Goal: Information Seeking & Learning: Compare options

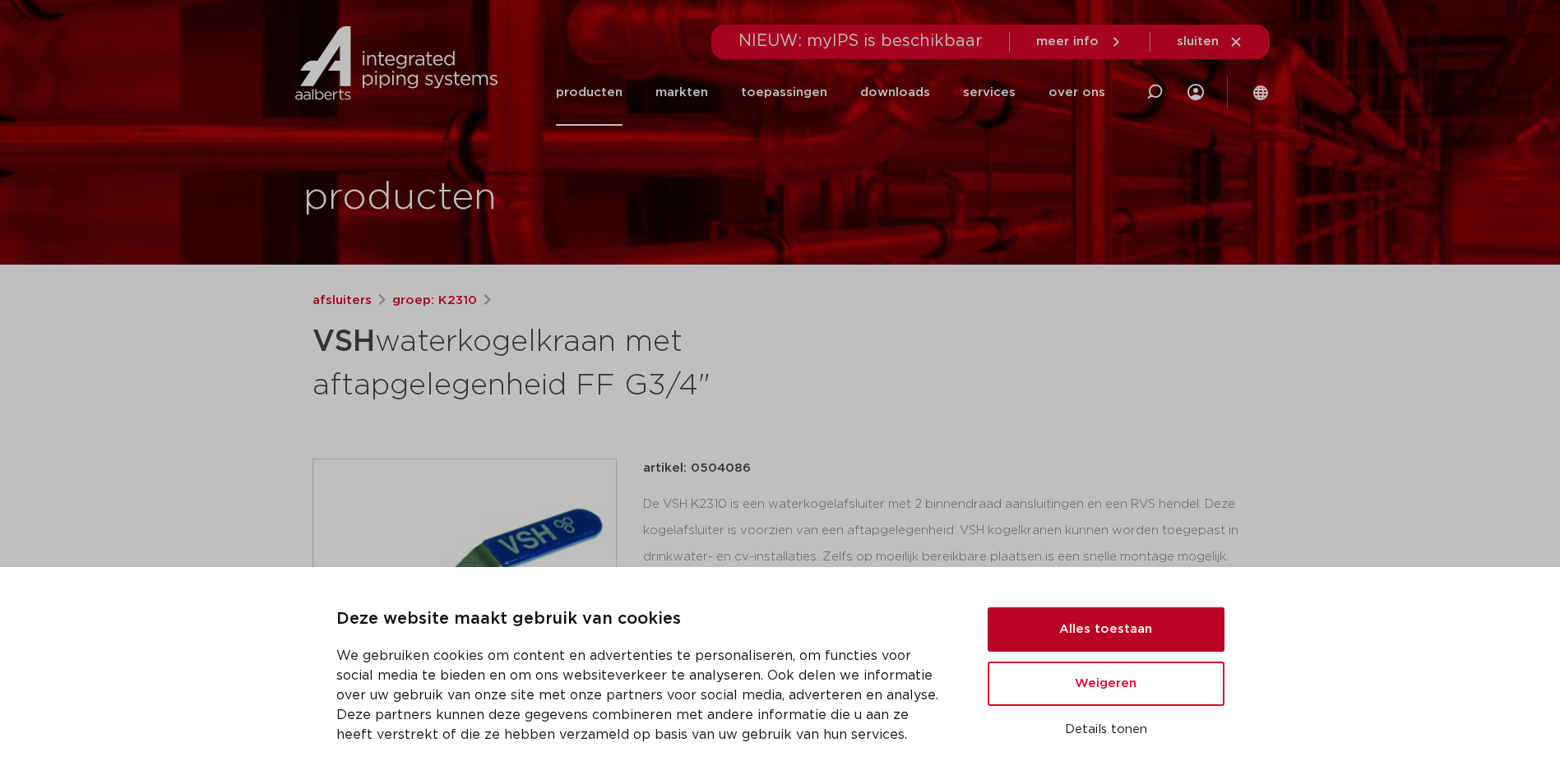
click at [1100, 630] on button "Alles toestaan" at bounding box center [1106, 629] width 236 height 45
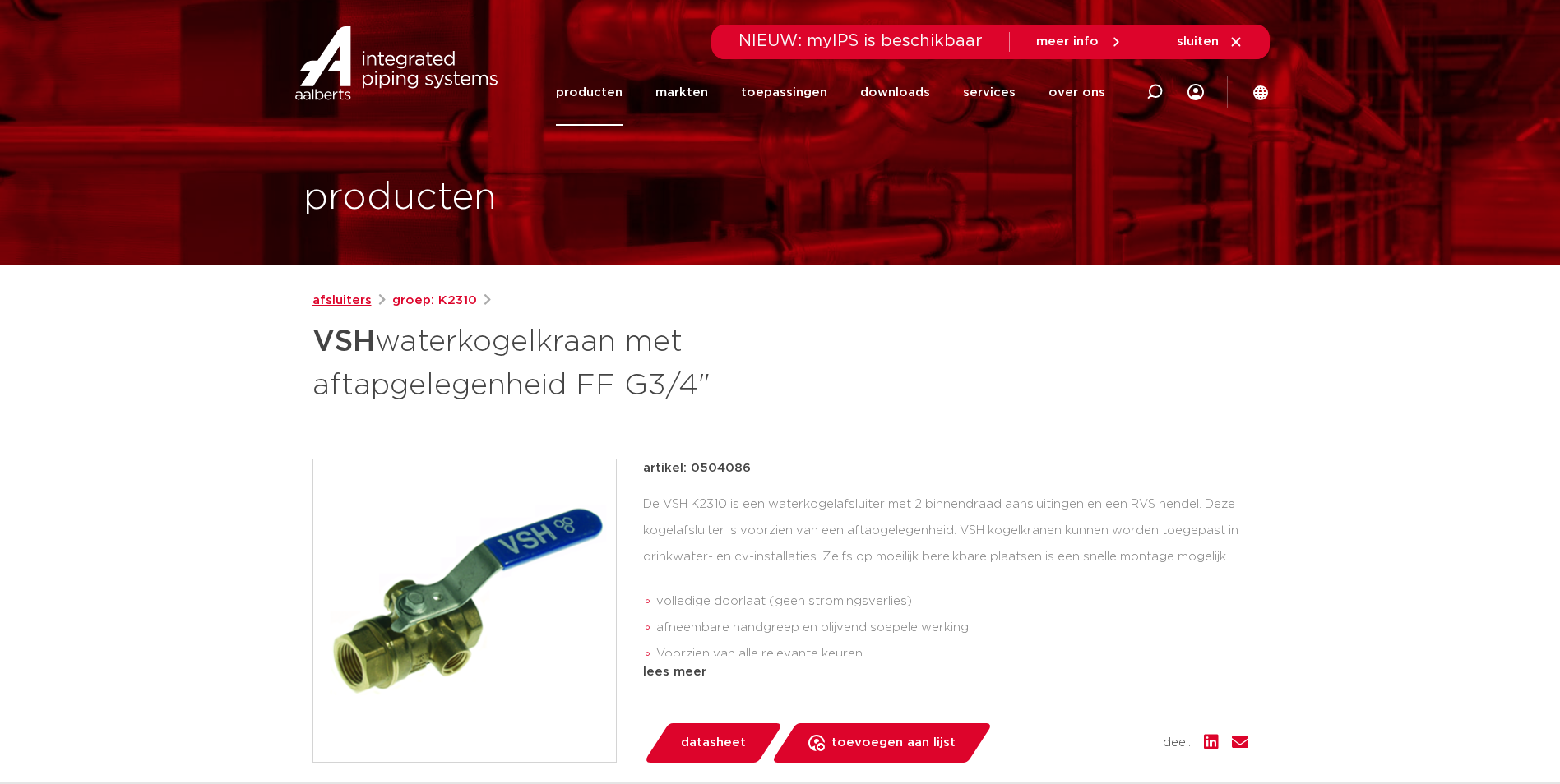
click at [351, 300] on link "afsluiters" at bounding box center [342, 301] width 59 height 20
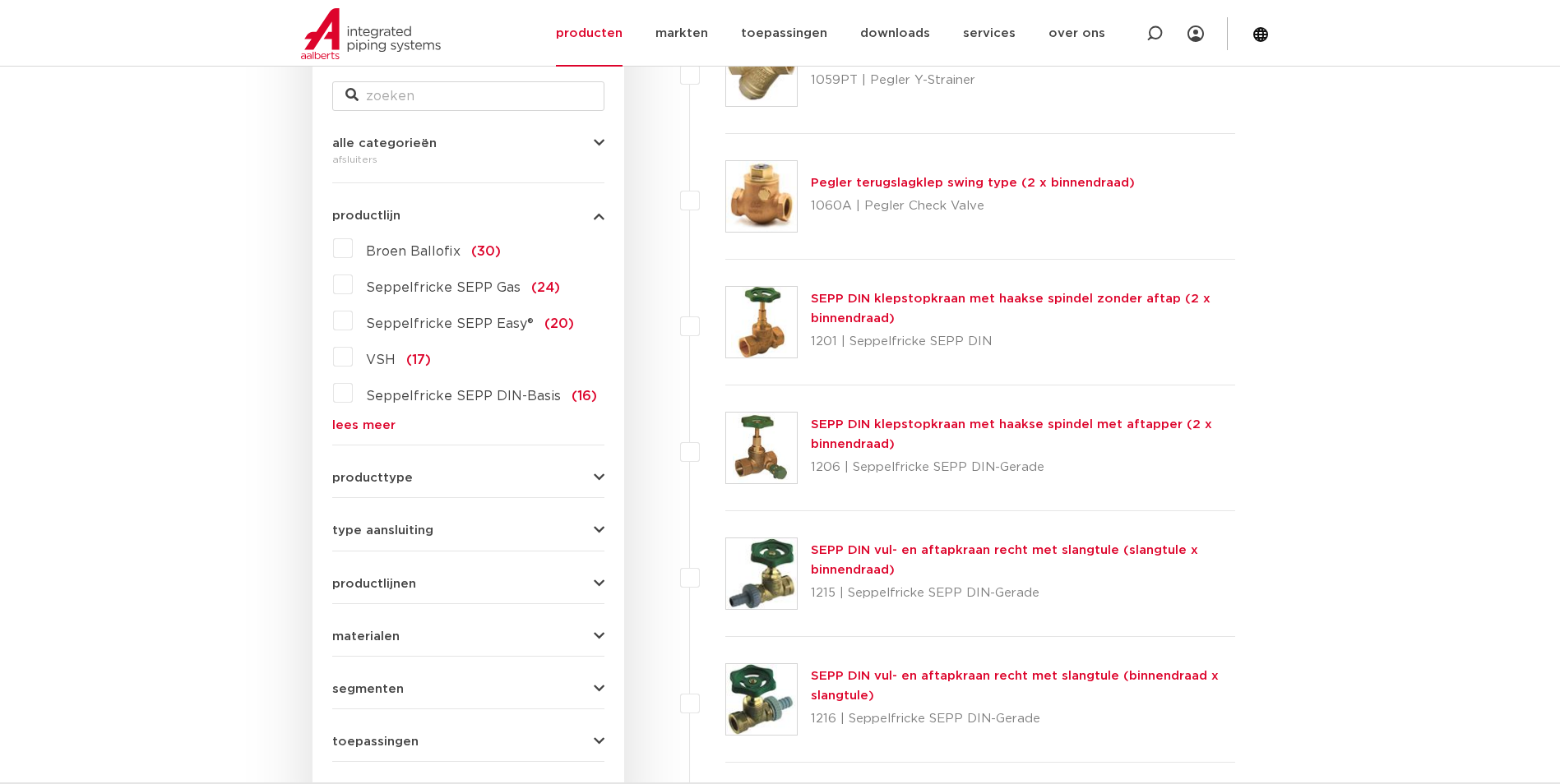
scroll to position [328, 0]
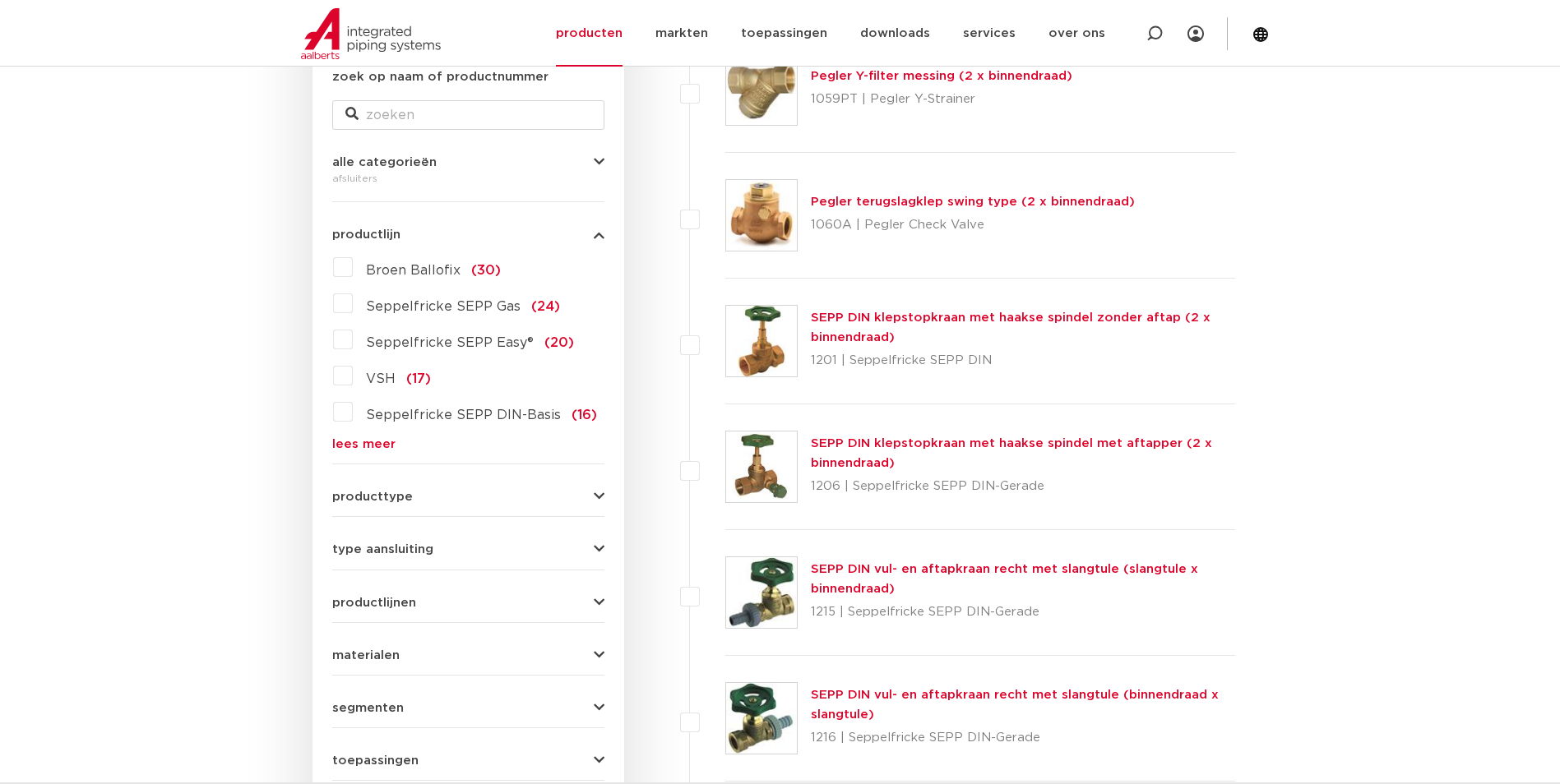
click at [353, 373] on label "VSH (17)" at bounding box center [391, 375] width 78 height 26
click at [0, 0] on input "VSH (17)" at bounding box center [0, 0] width 0 height 0
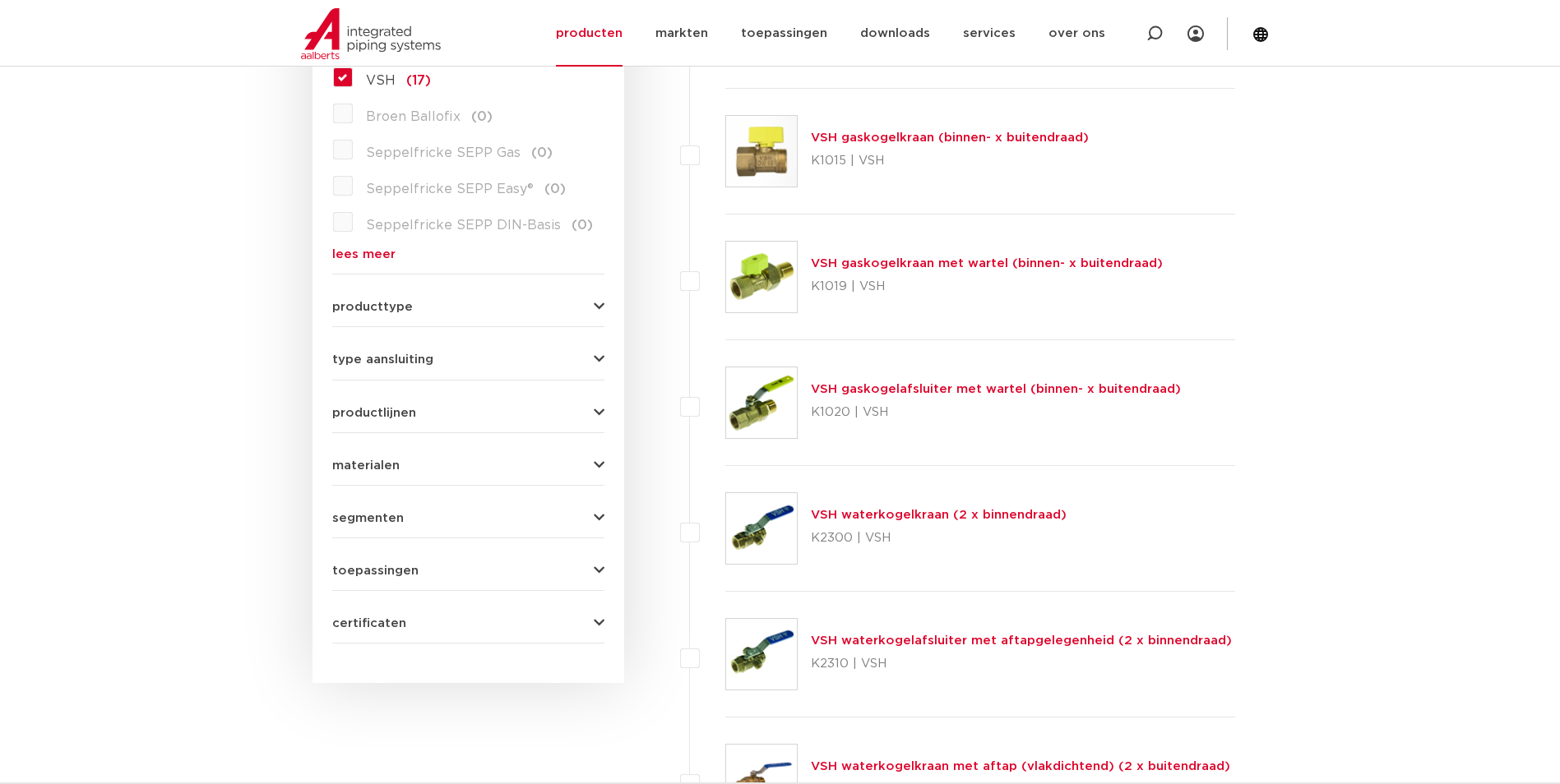
scroll to position [575, 0]
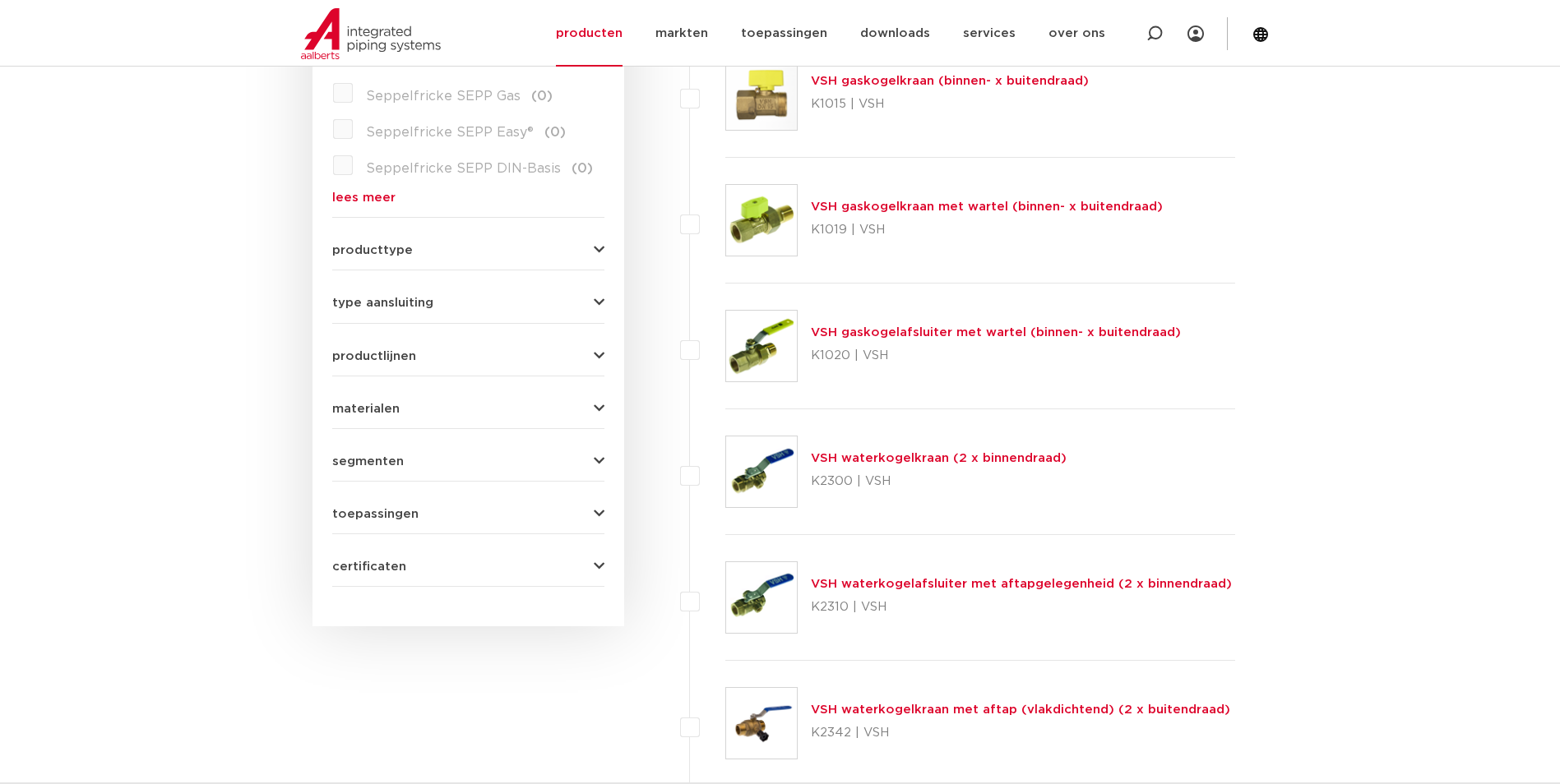
click at [936, 709] on link "VSH waterkogelkraan met aftap (vlakdichtend) (2 x buitendraad)" at bounding box center [1020, 710] width 419 height 13
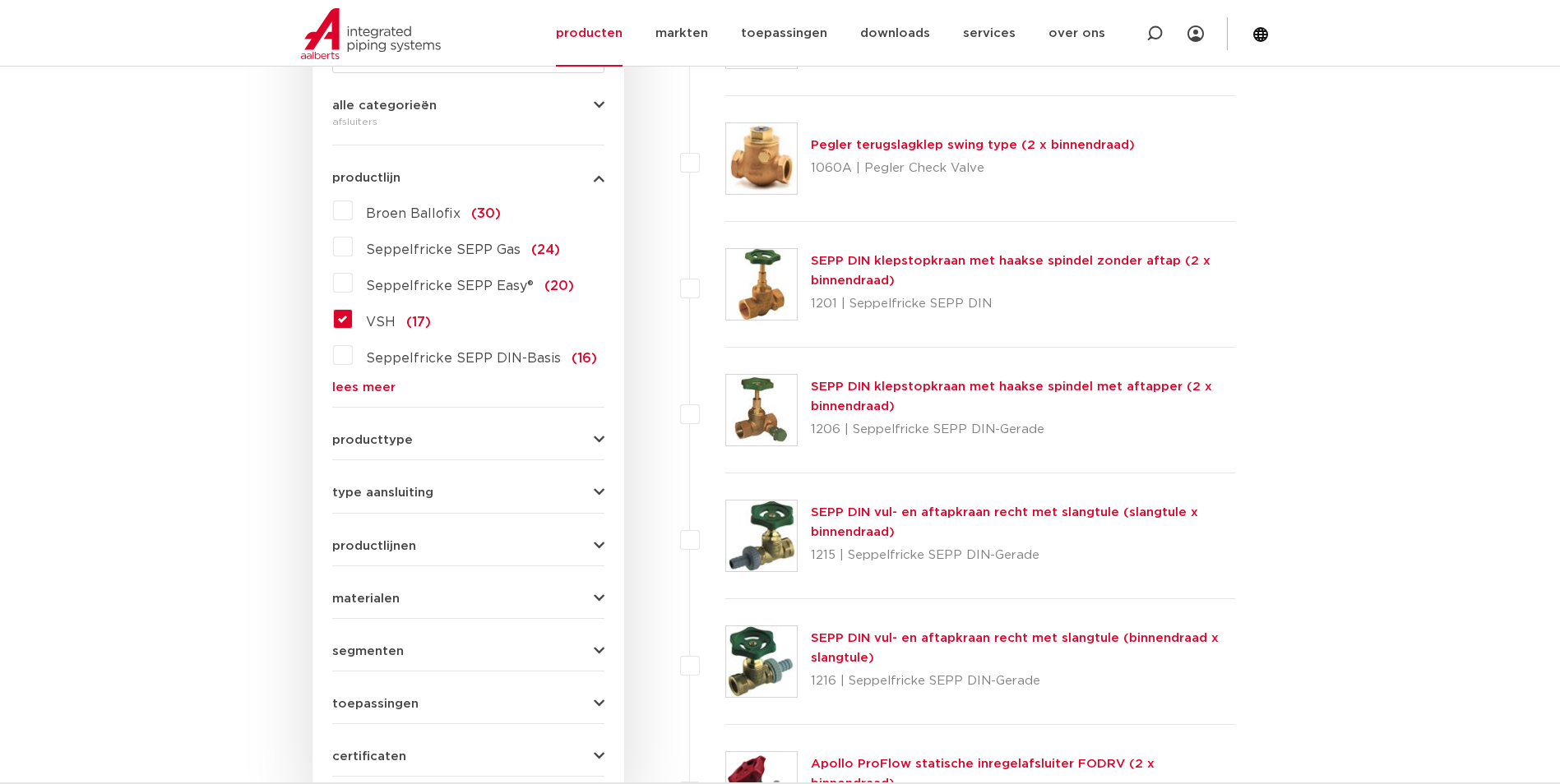
scroll to position [165, 0]
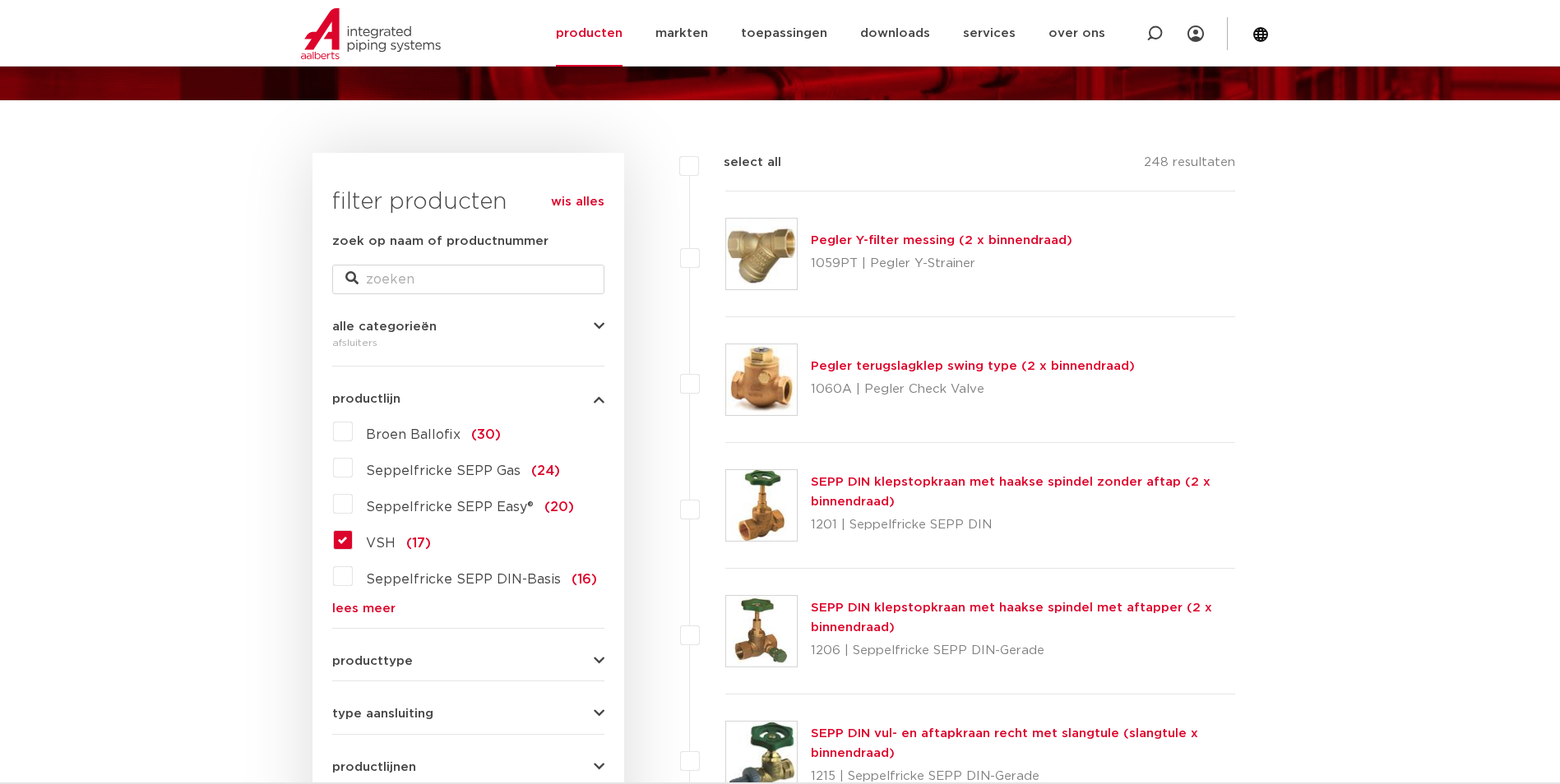
click at [353, 537] on label "VSH (17)" at bounding box center [391, 540] width 78 height 26
click at [0, 0] on input "VSH (17)" at bounding box center [0, 0] width 0 height 0
click at [353, 537] on label "VSH (17)" at bounding box center [391, 540] width 78 height 26
click at [0, 0] on input "VSH (17)" at bounding box center [0, 0] width 0 height 0
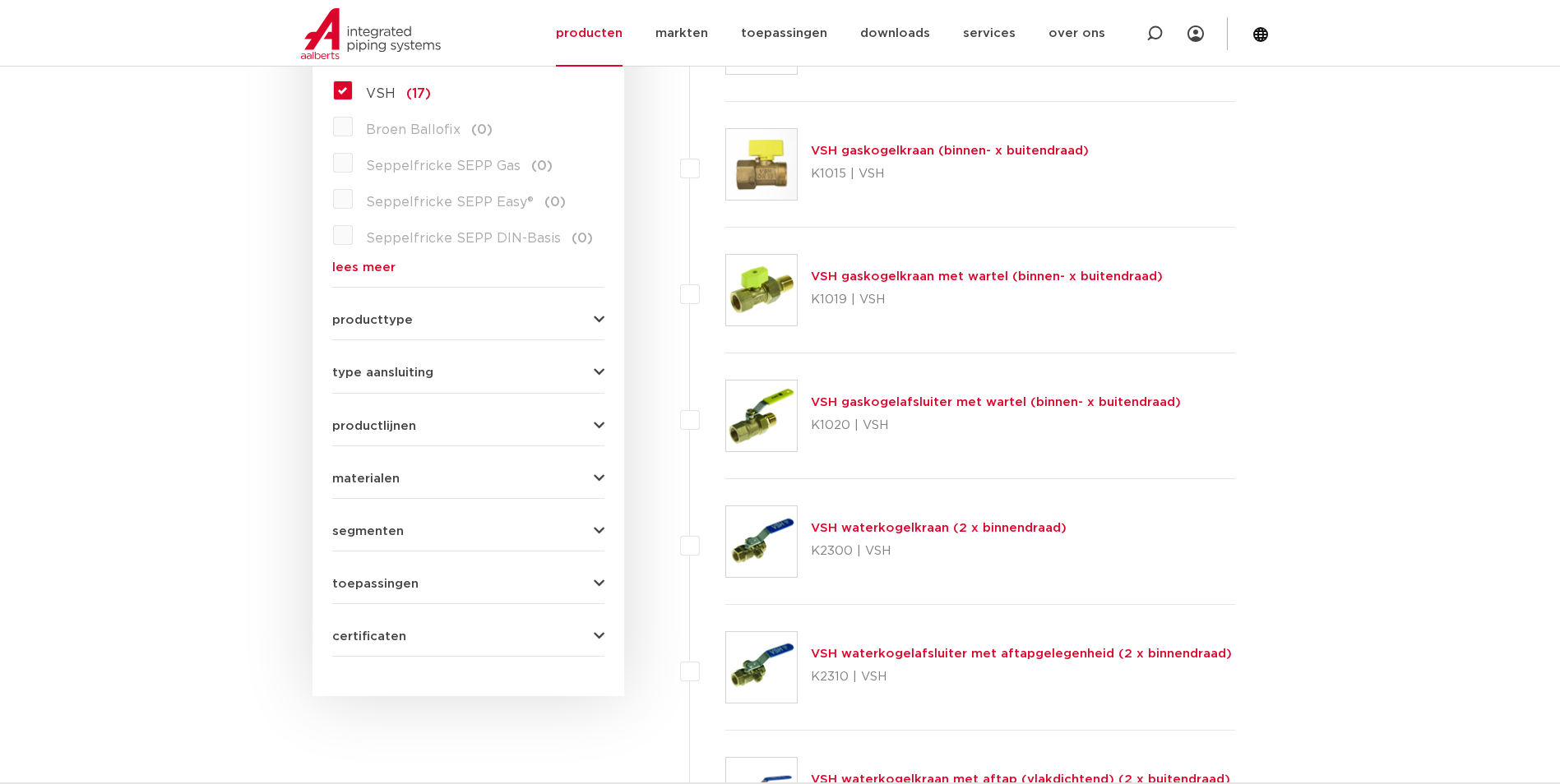
scroll to position [575, 0]
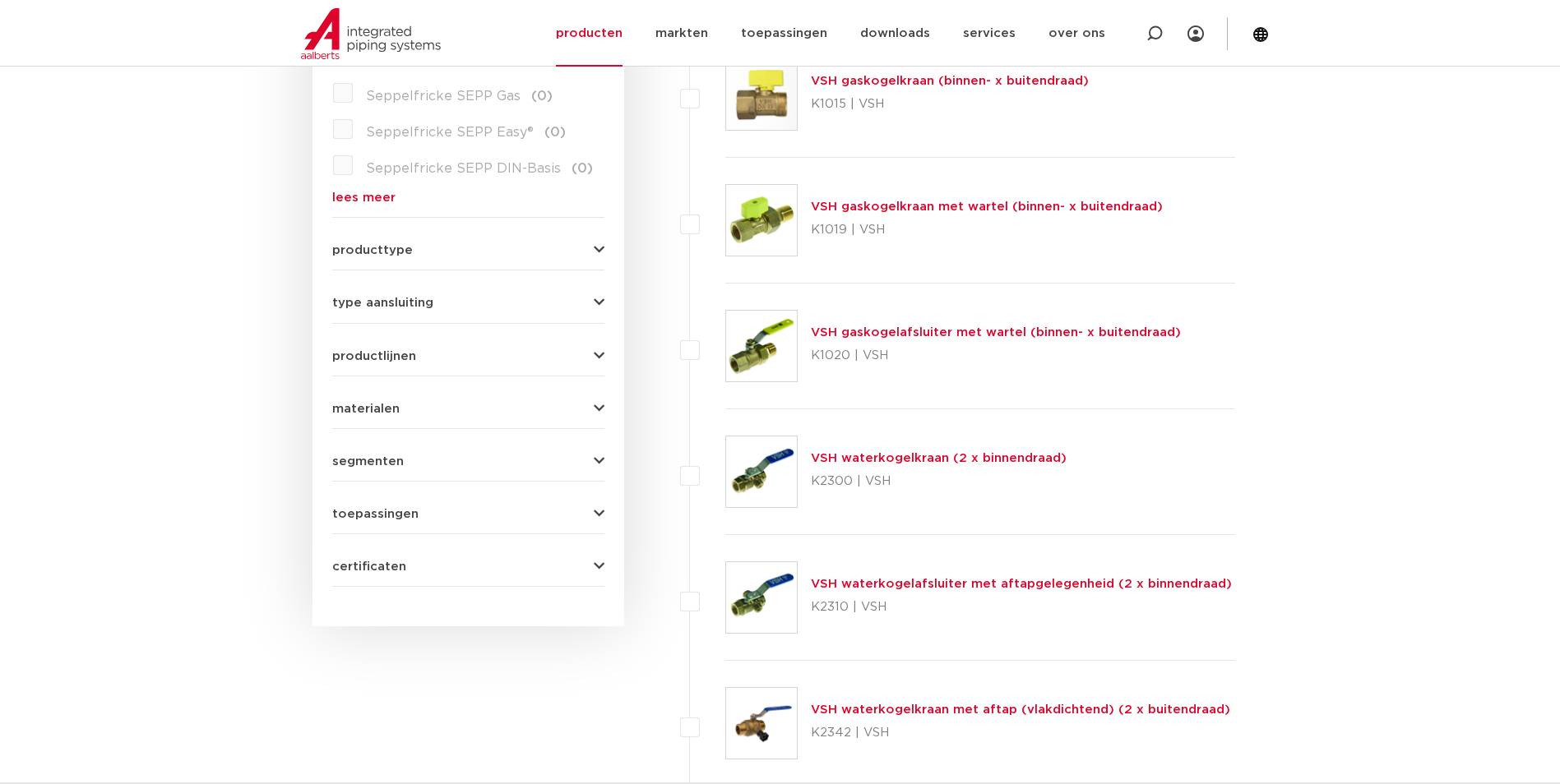
click at [887, 585] on link "VSH waterkogelafsluiter met aftapgelegenheid (2 x binnendraad)" at bounding box center [1021, 584] width 421 height 13
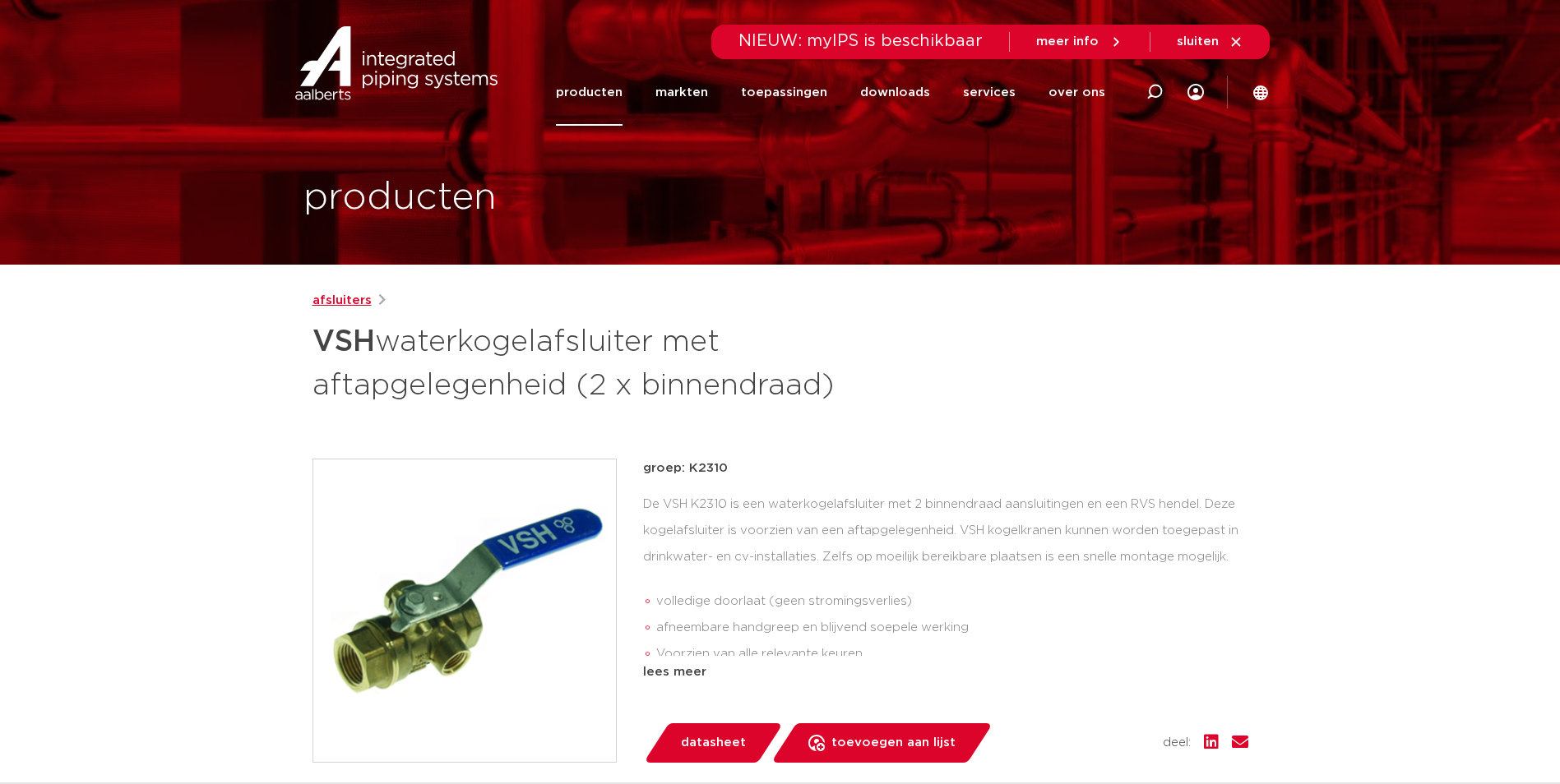
click at [336, 299] on link "afsluiters" at bounding box center [342, 301] width 59 height 20
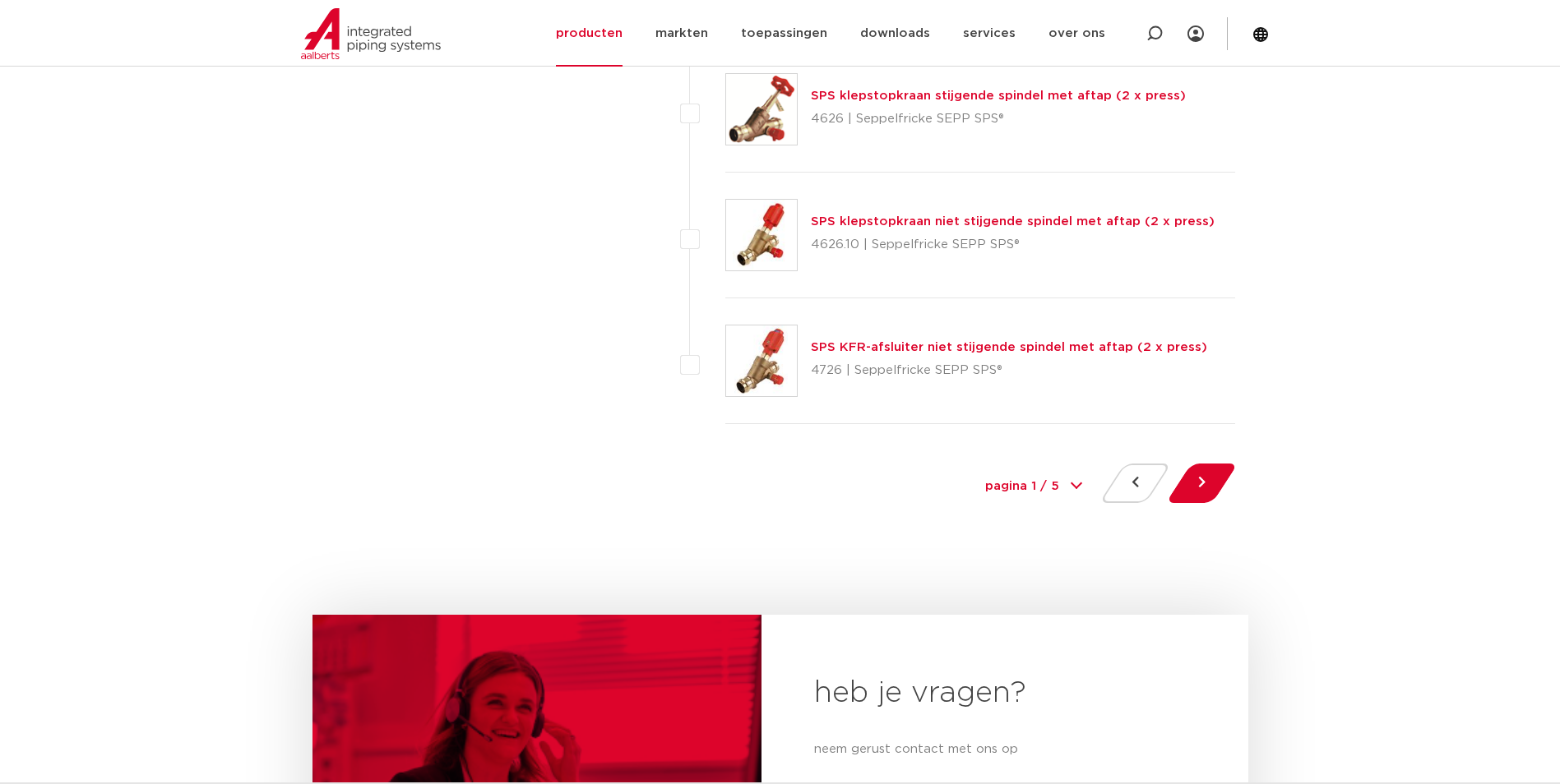
scroll to position [7560, 0]
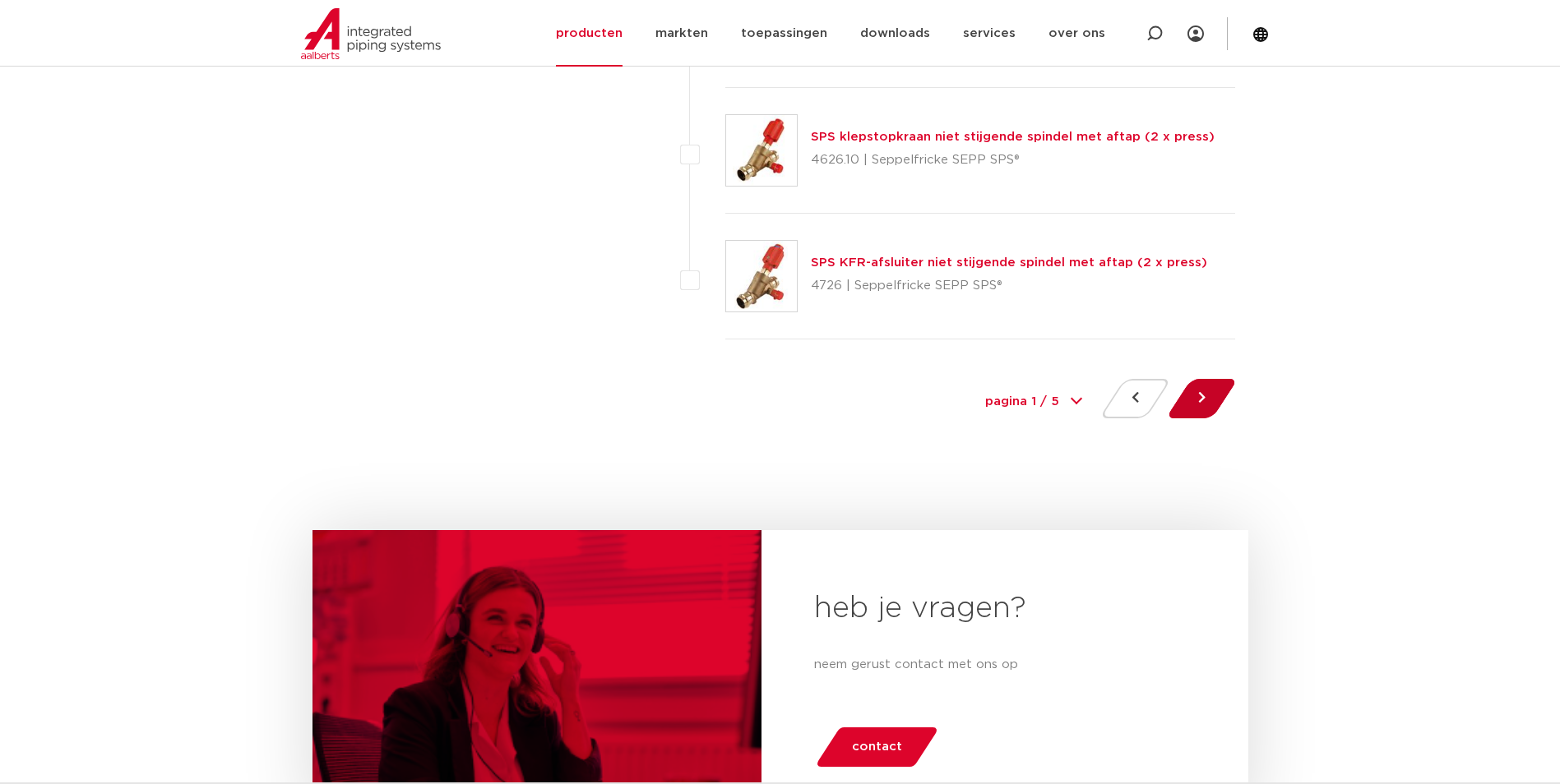
click at [1212, 396] on button at bounding box center [1202, 398] width 47 height 39
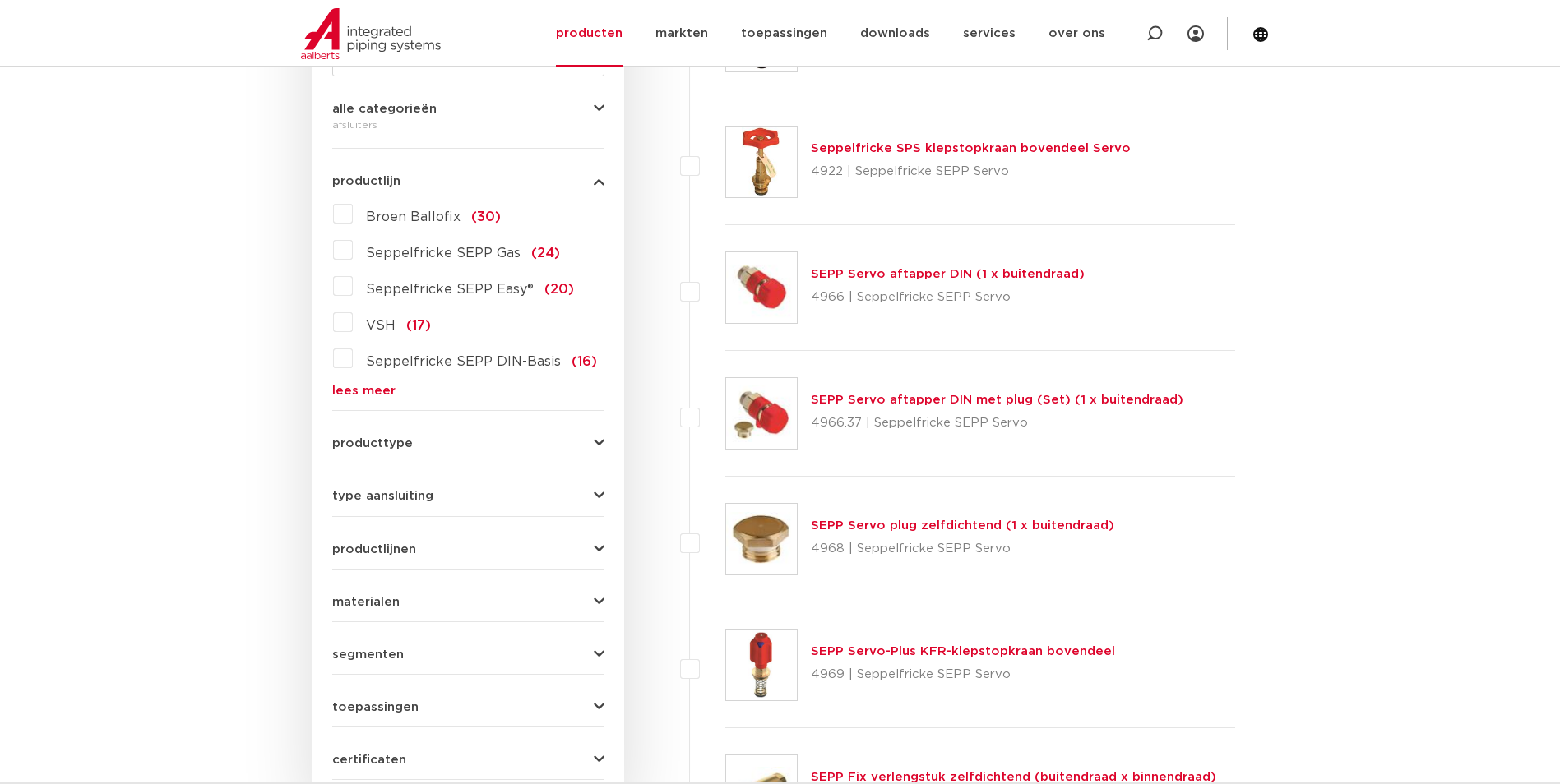
scroll to position [411, 0]
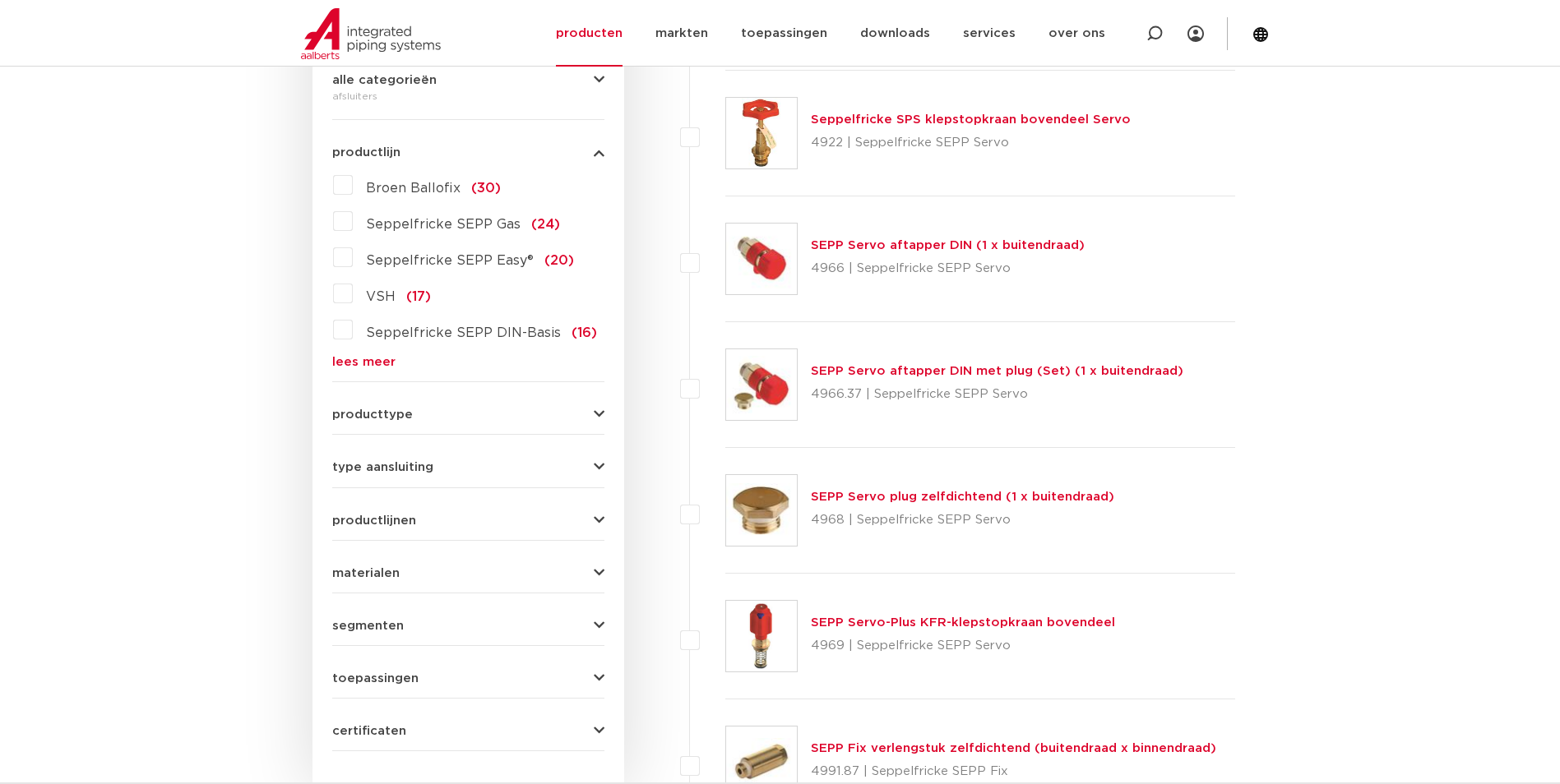
click at [602, 674] on icon "button" at bounding box center [599, 678] width 11 height 13
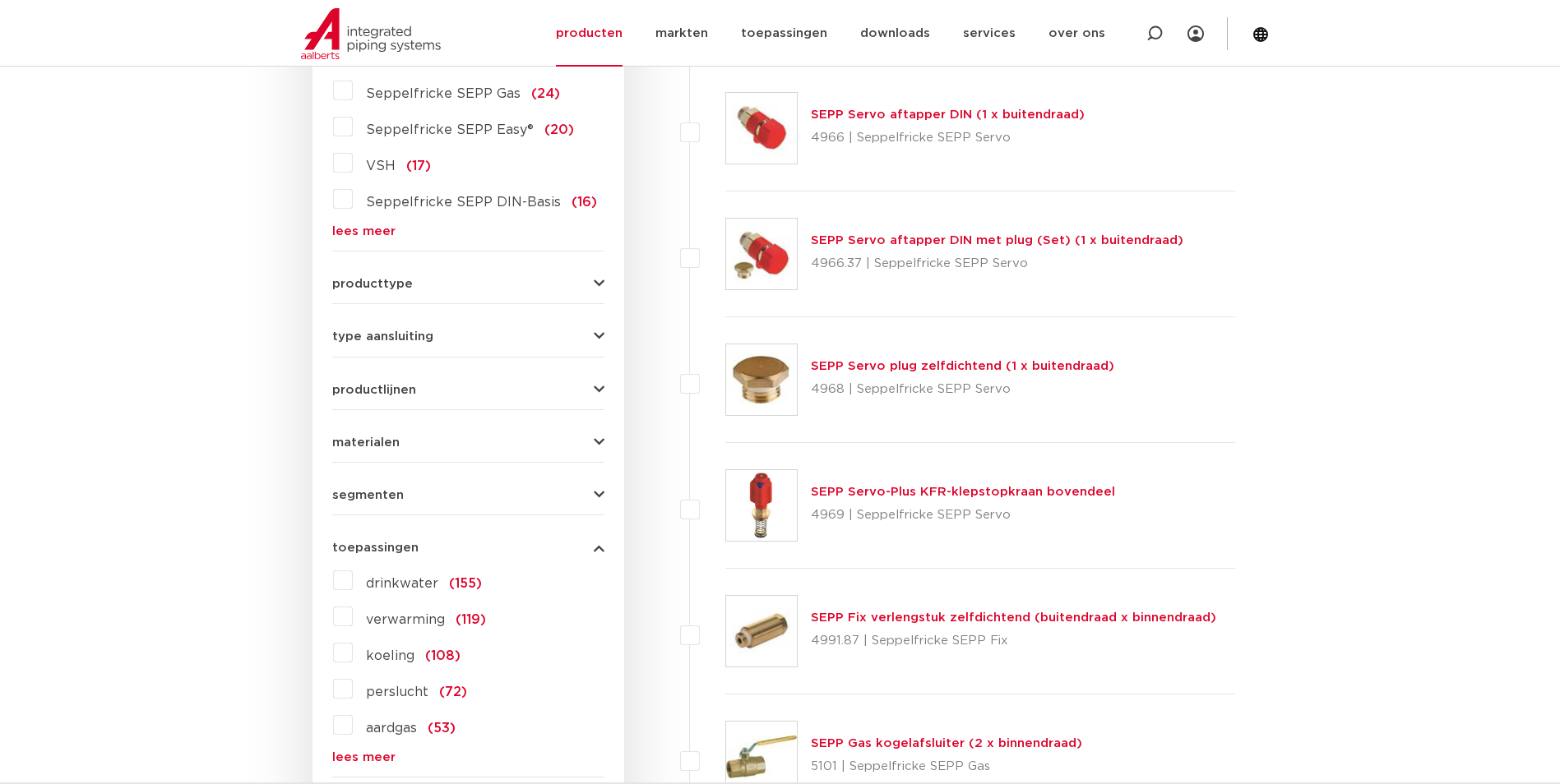
scroll to position [575, 0]
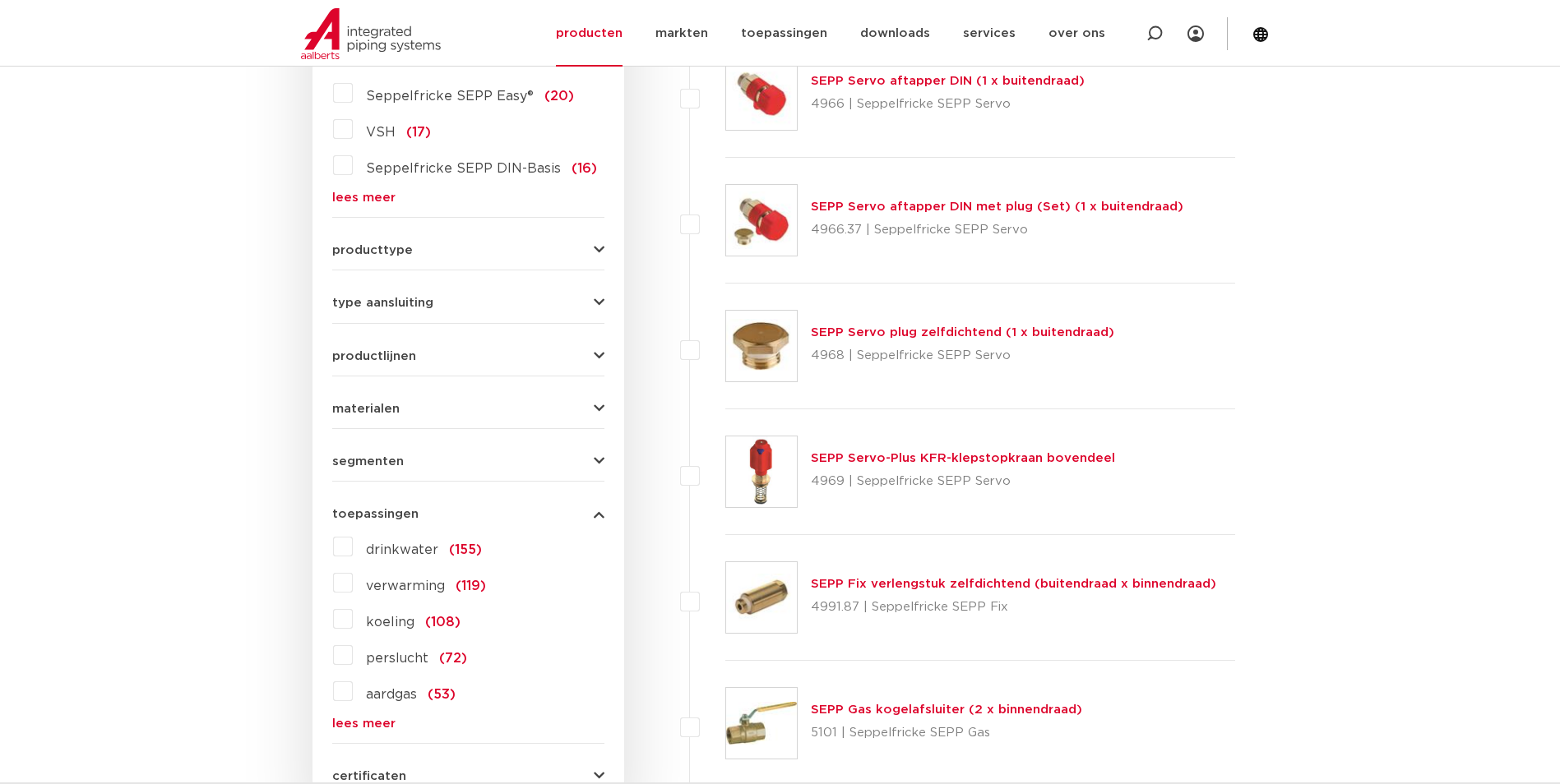
click at [353, 549] on label "drinkwater (155)" at bounding box center [417, 546] width 129 height 26
click at [0, 0] on input "drinkwater (155)" at bounding box center [0, 0] width 0 height 0
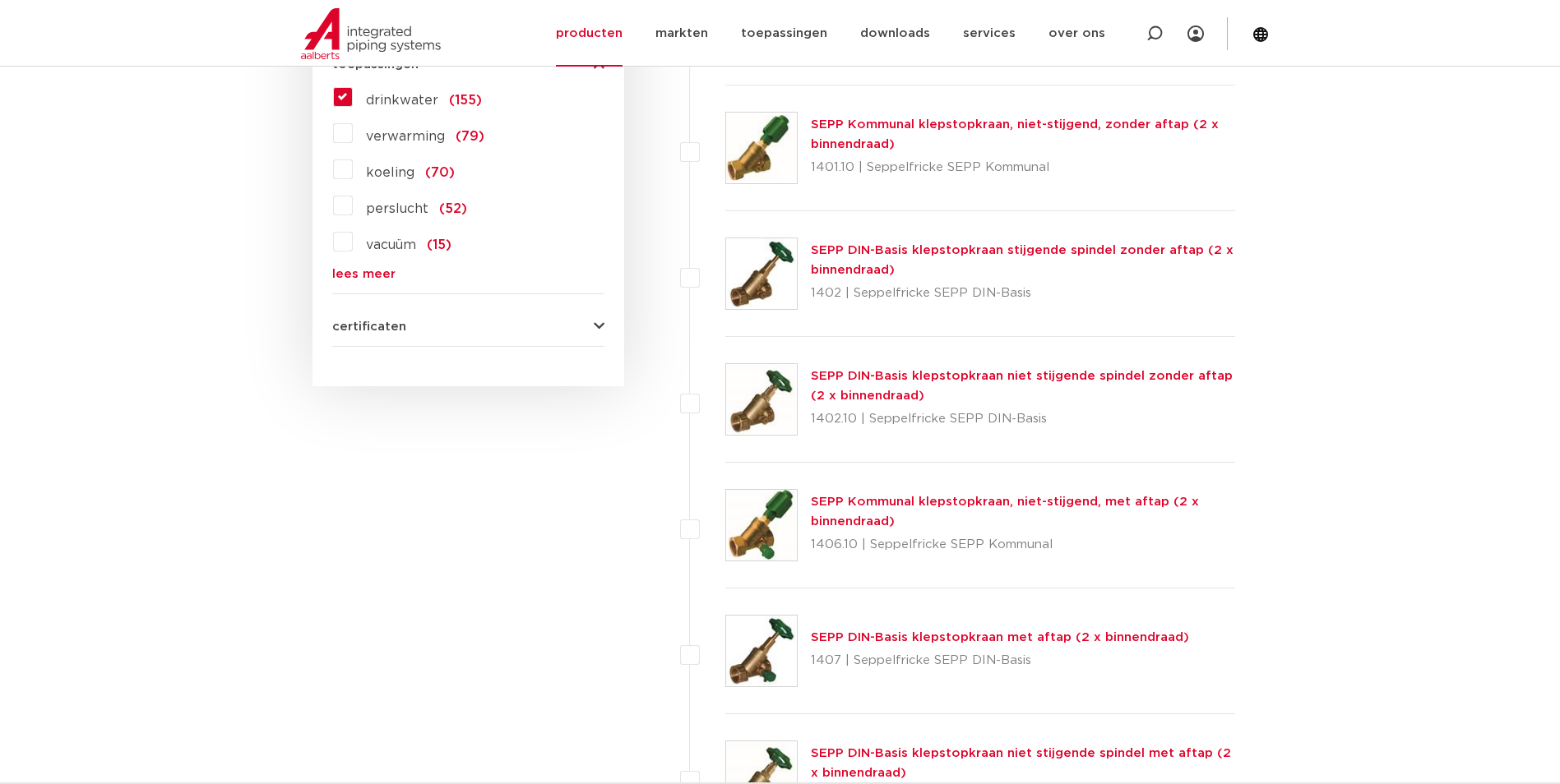
scroll to position [1069, 0]
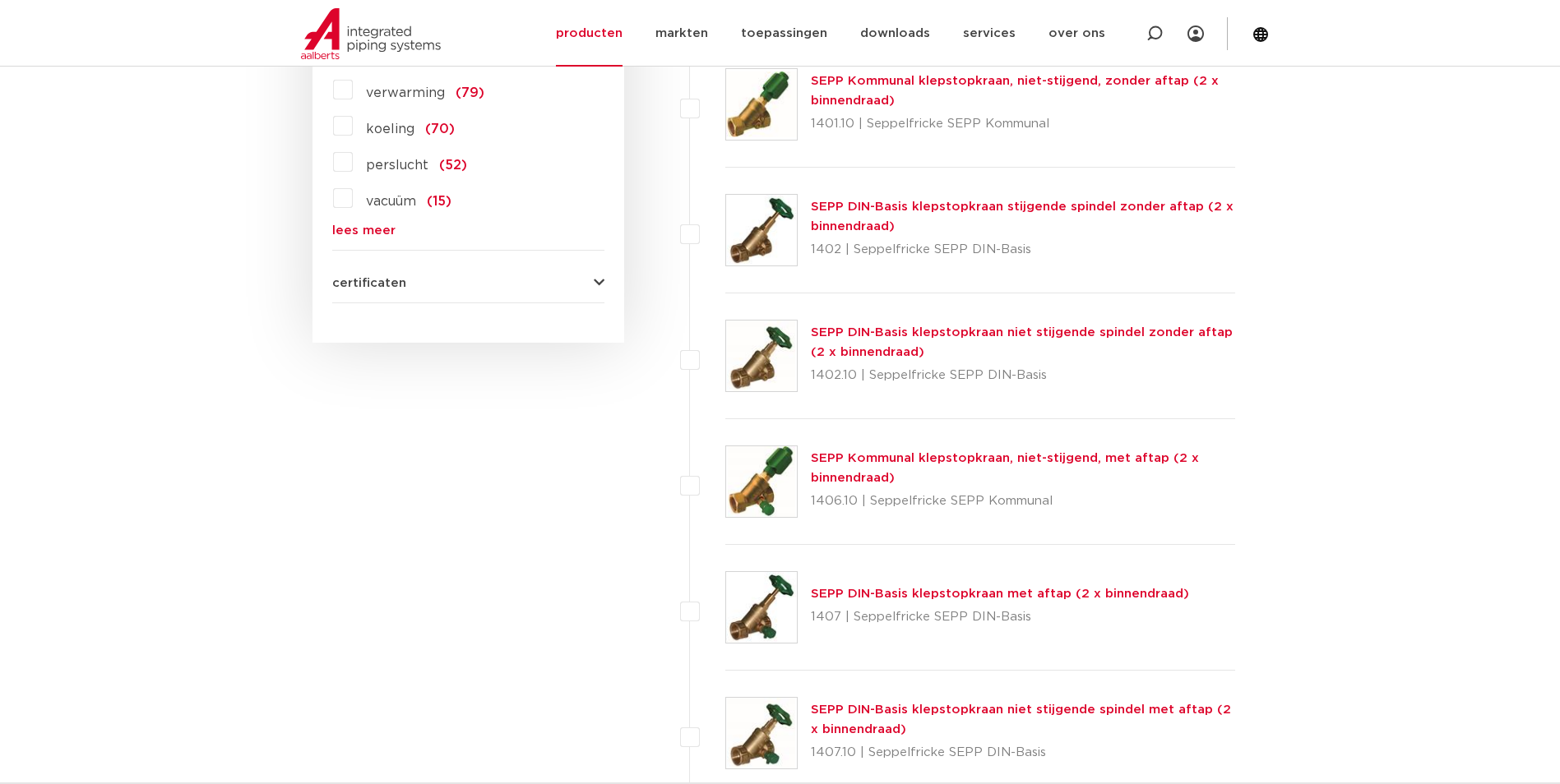
click at [951, 596] on link "SEPP DIN-Basis klepstopkraan met aftap (2 x binnendraad)" at bounding box center [999, 593] width 378 height 13
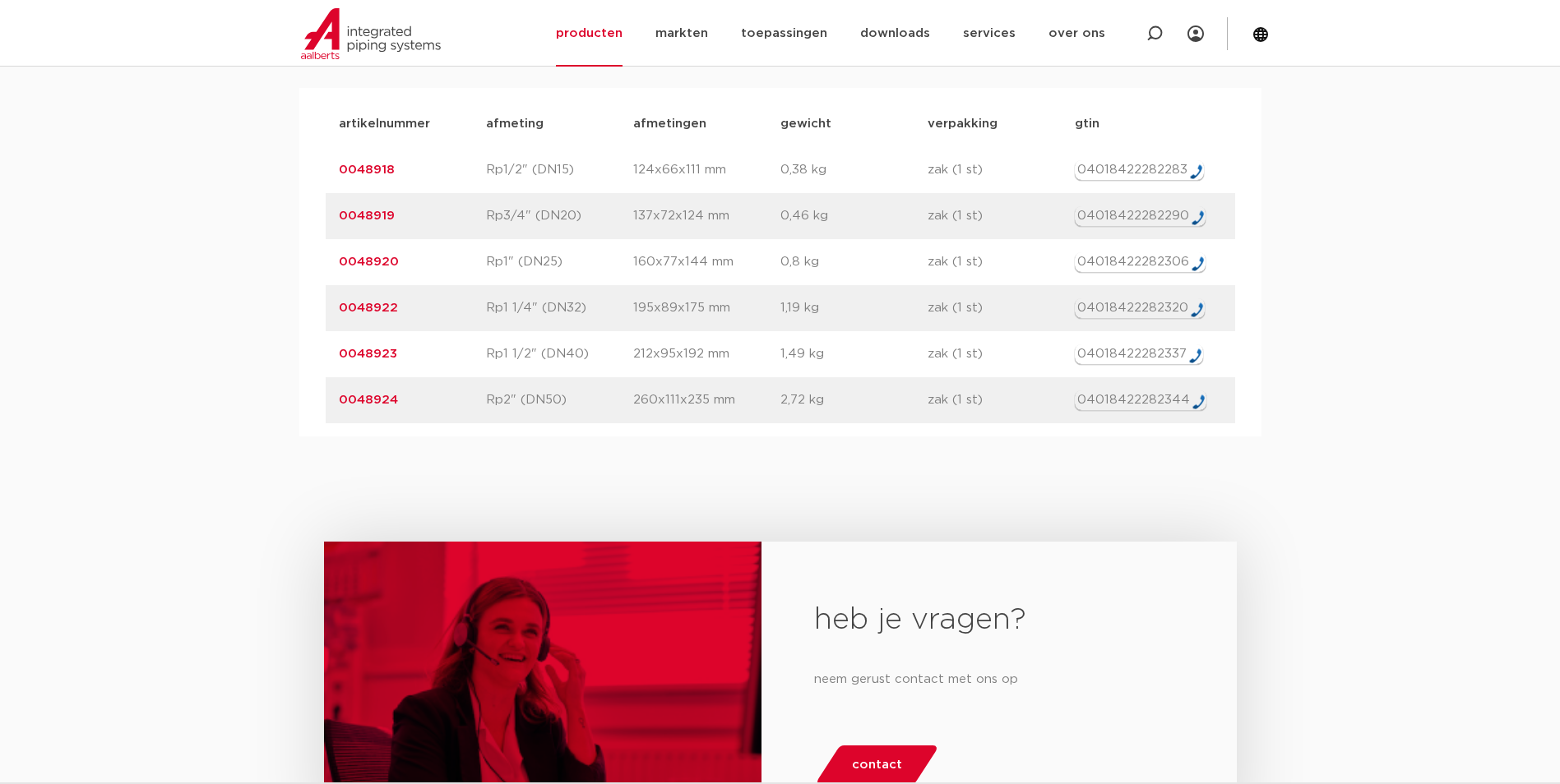
scroll to position [904, 0]
